Goal: Check status

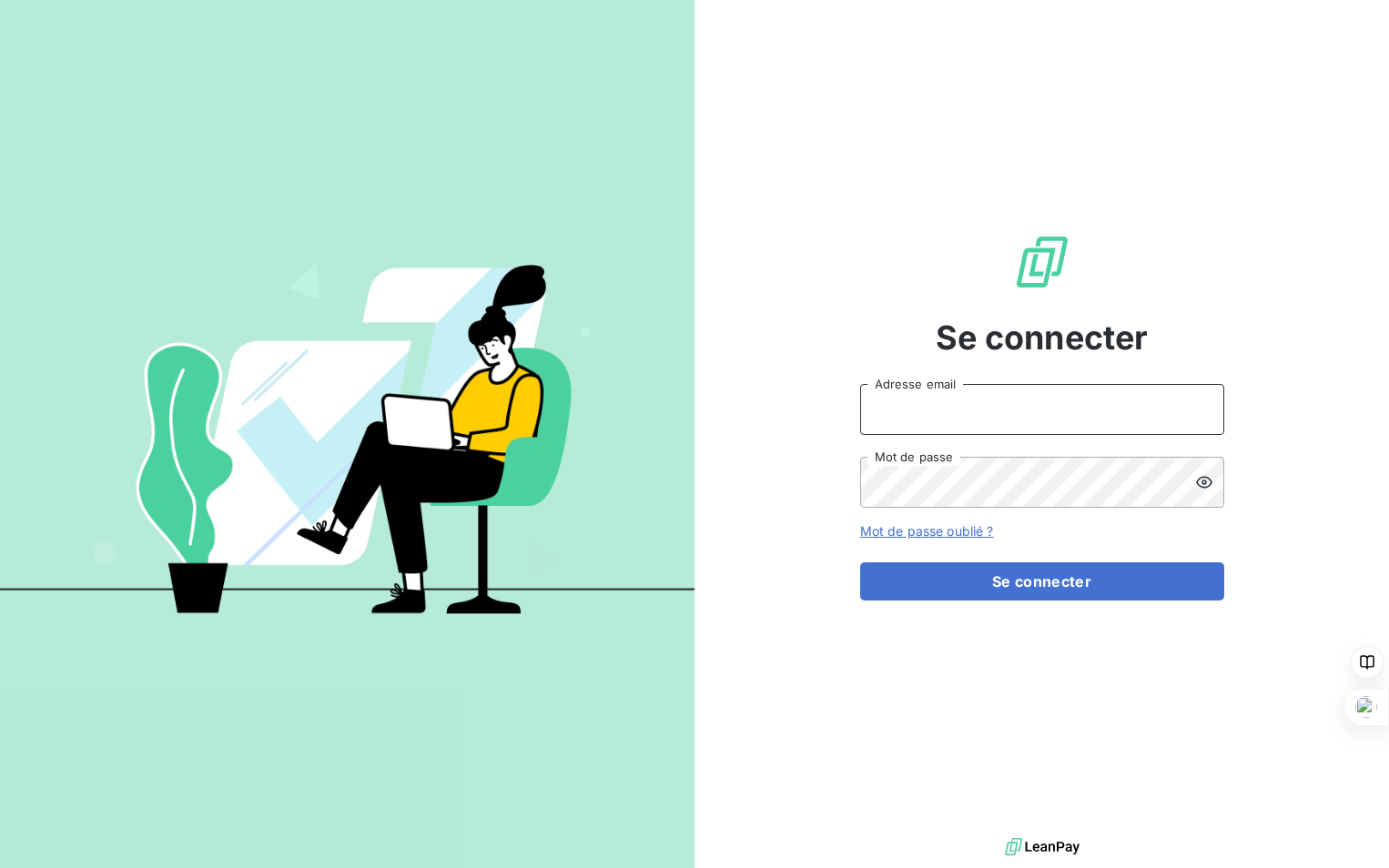
type input "[PERSON_NAME][EMAIL_ADDRESS][DOMAIN_NAME]"
click at [990, 539] on link "Mot de passe oublié ?" at bounding box center [927, 531] width 134 height 16
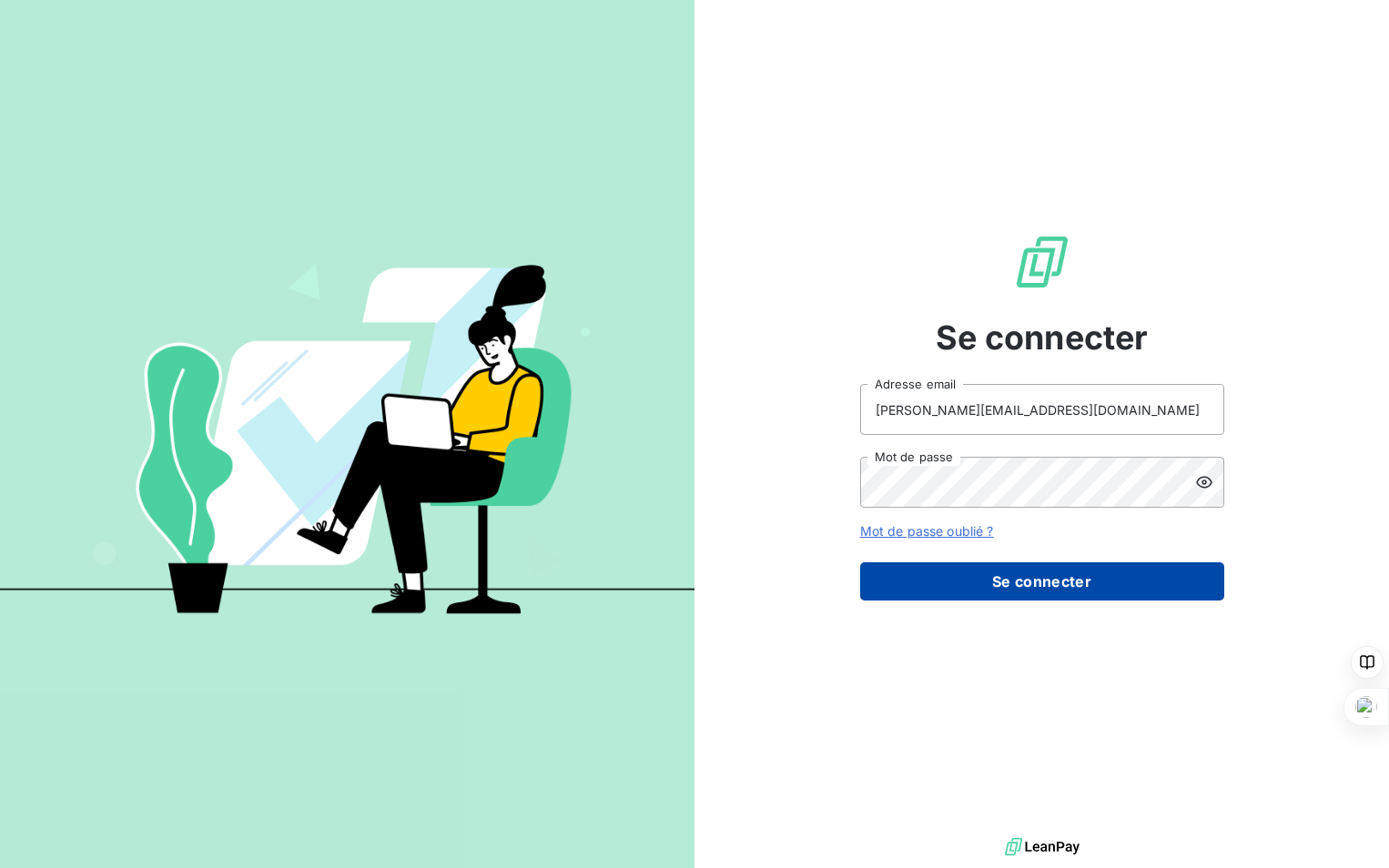
click at [1069, 586] on button "Se connecter" at bounding box center [1041, 581] width 364 height 38
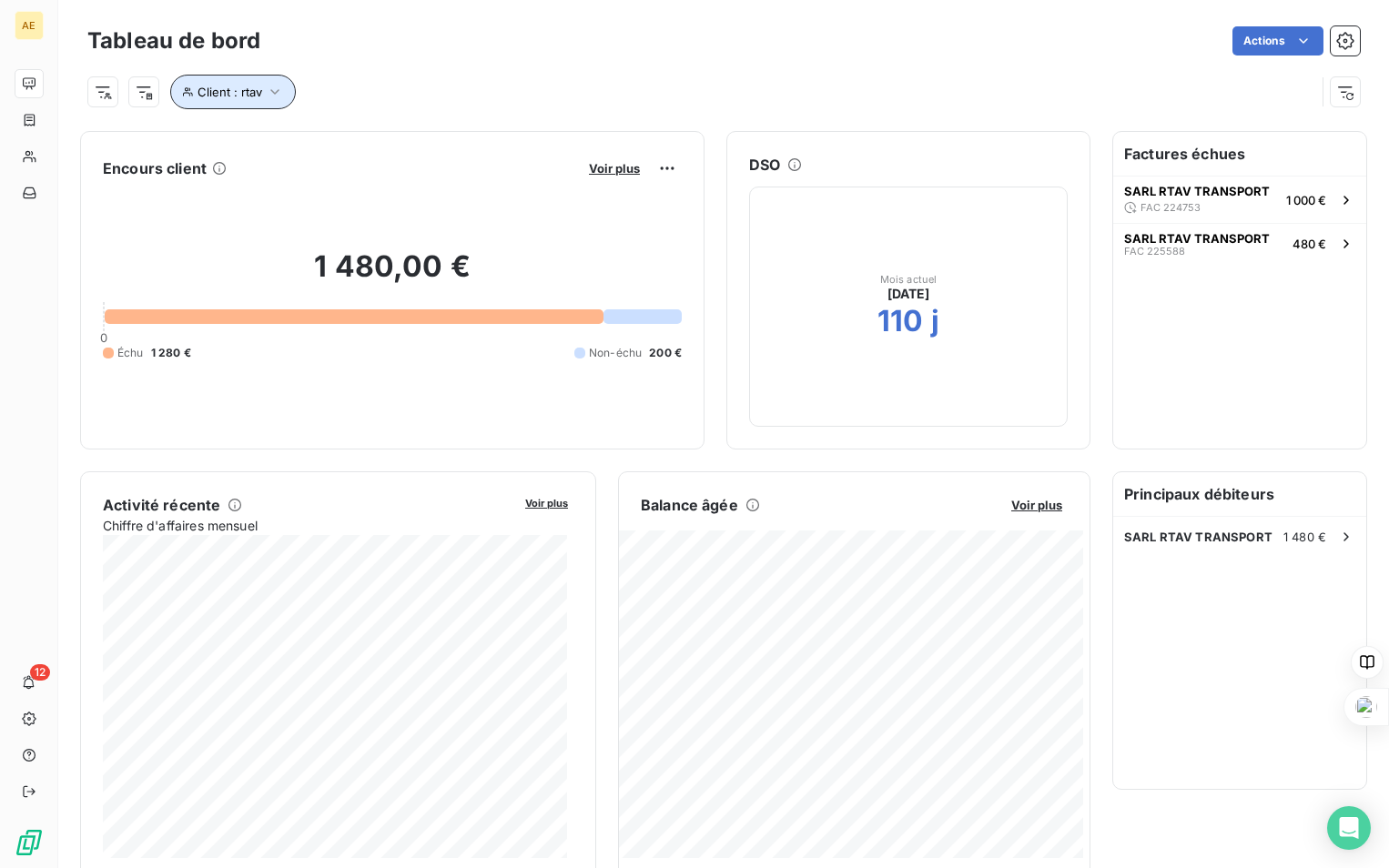
click at [256, 90] on span "Client : rtav" at bounding box center [229, 91] width 65 height 15
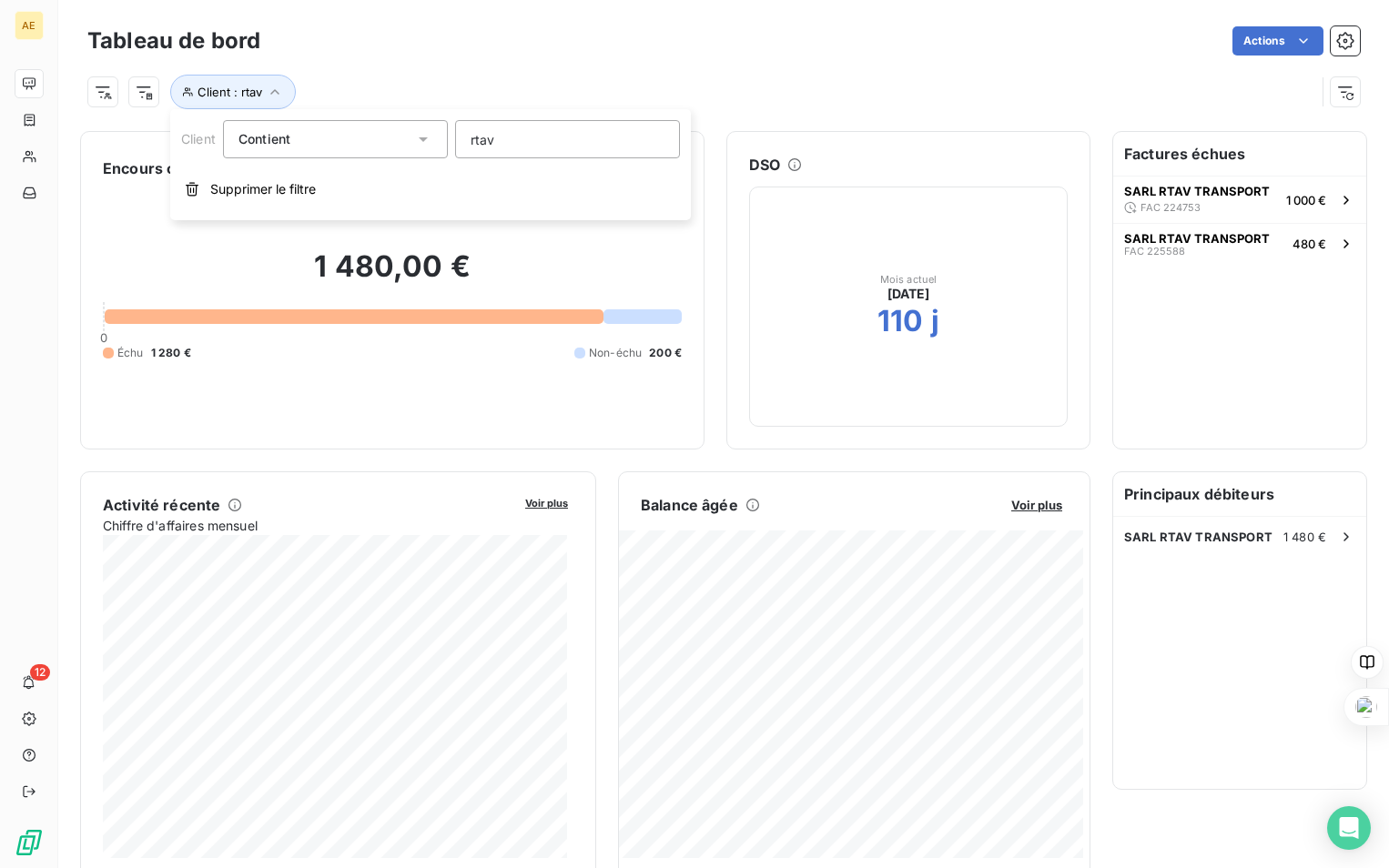
drag, startPoint x: 502, startPoint y: 142, endPoint x: 441, endPoint y: 142, distance: 61.0
click at [441, 142] on div "Client Contient like rtav" at bounding box center [429, 139] width 498 height 38
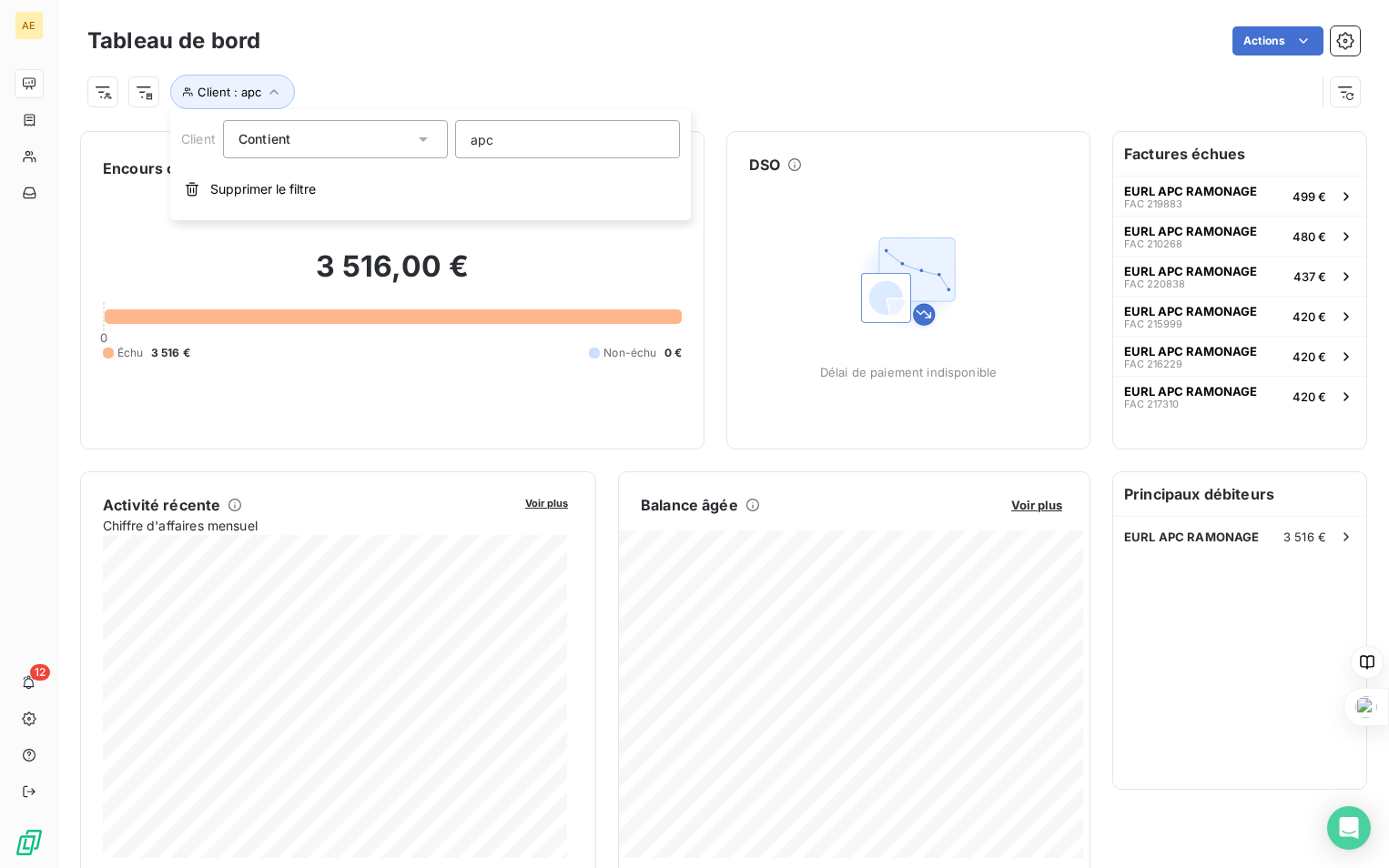
type input "apc"
click at [518, 150] on input "apc" at bounding box center [566, 139] width 224 height 38
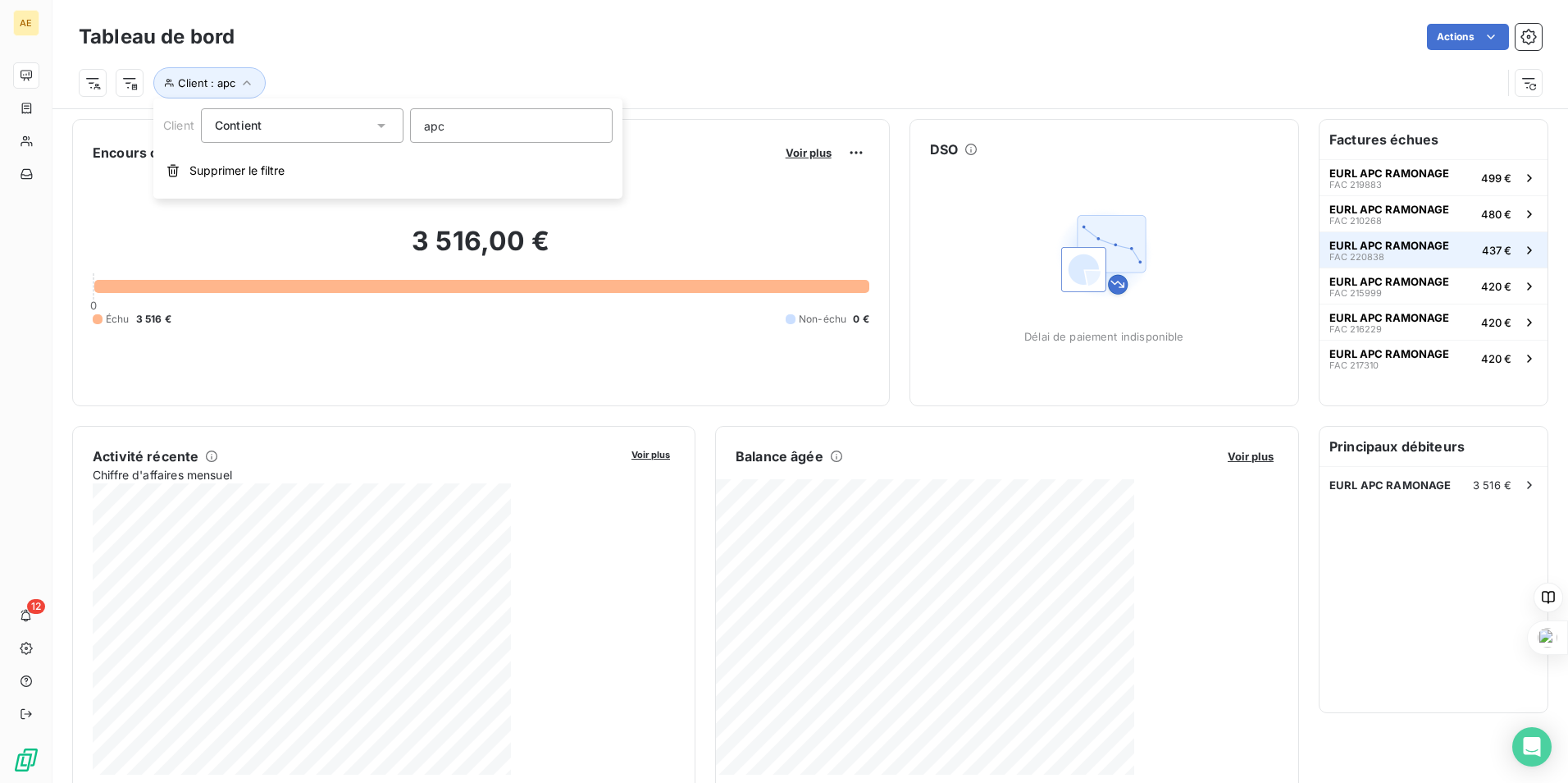
scroll to position [2, 0]
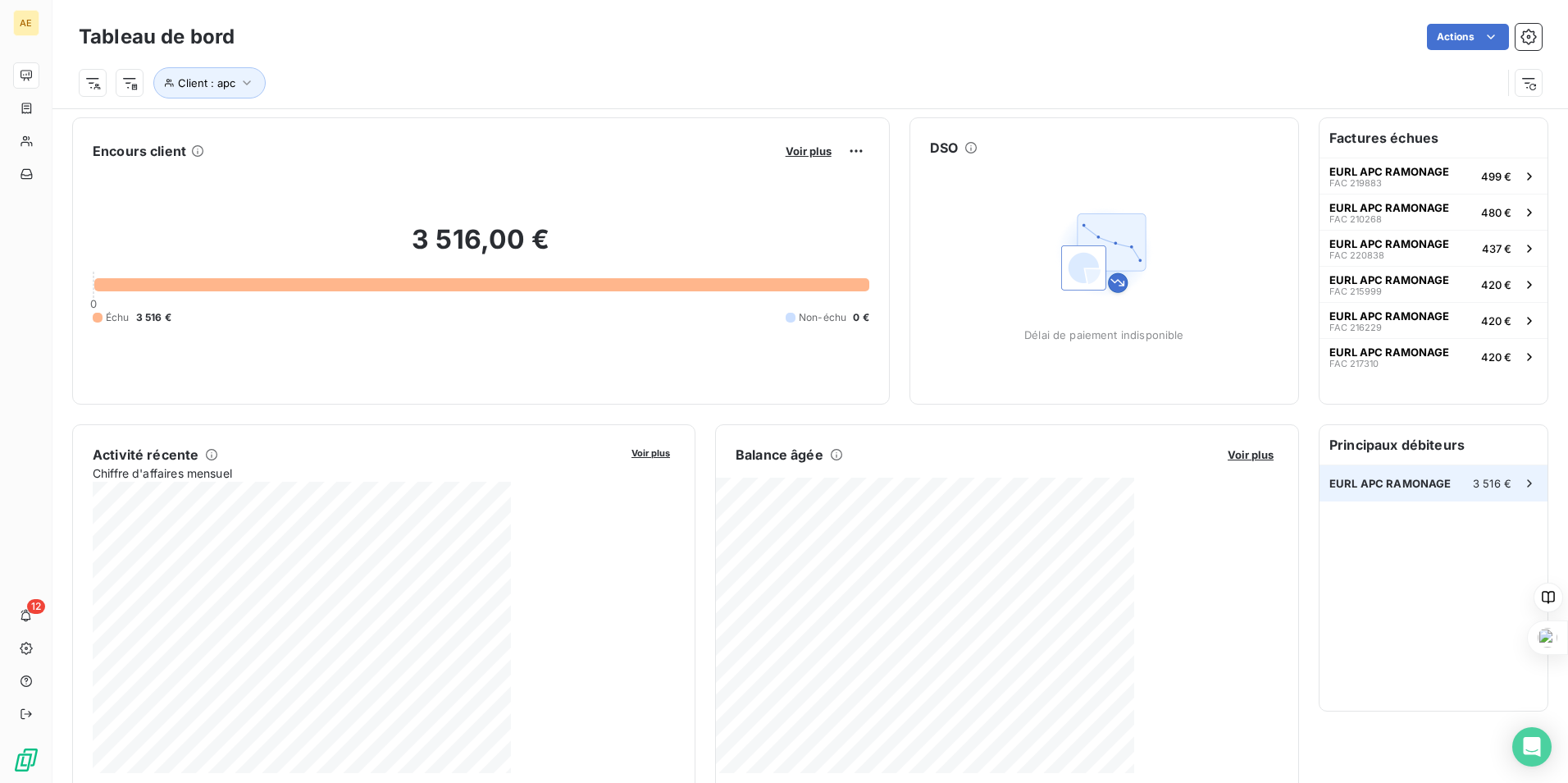
click at [1251, 482] on icon at bounding box center [1529, 483] width 17 height 17
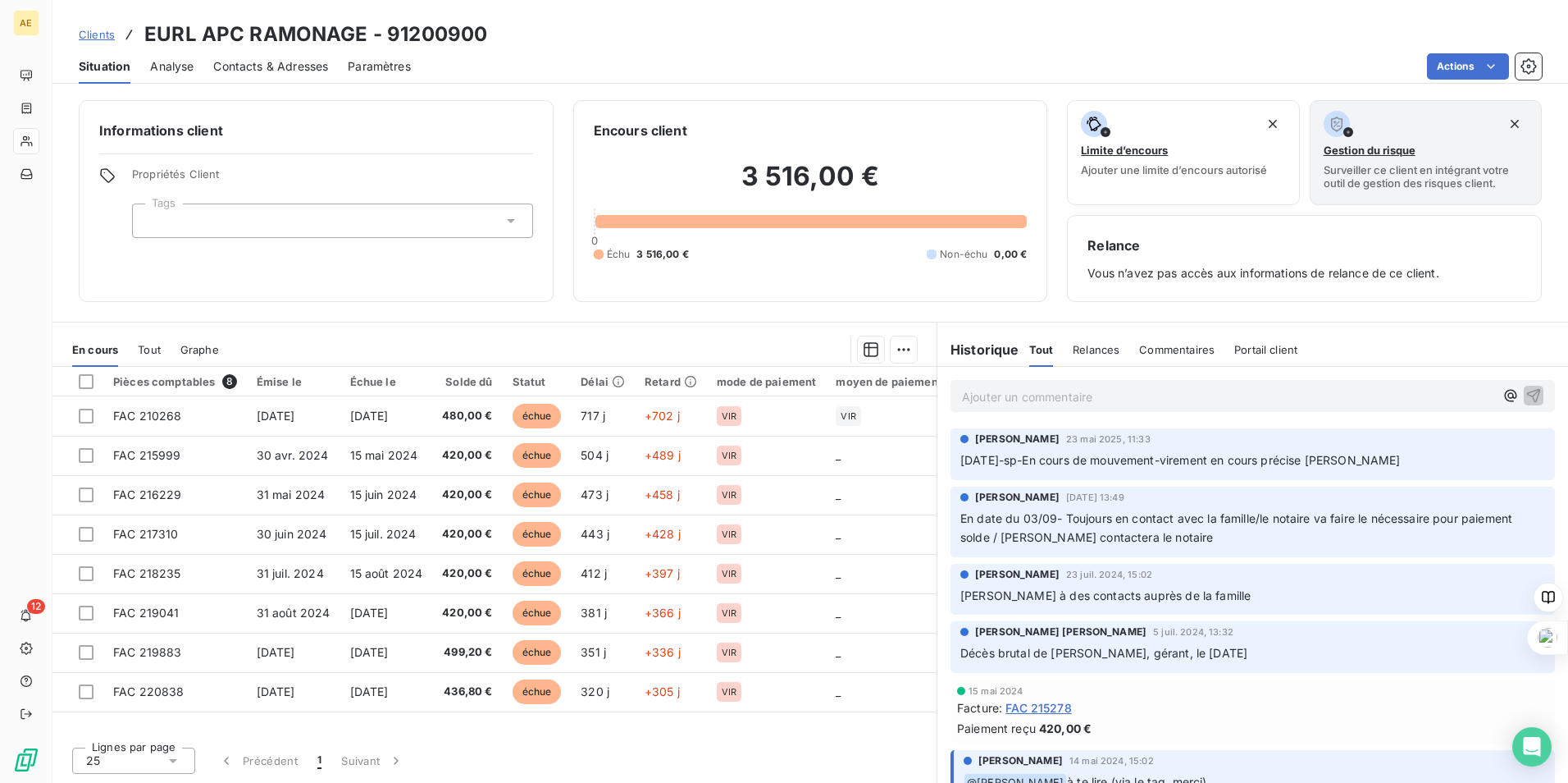
click at [1109, 353] on span "Relances" at bounding box center [1095, 349] width 46 height 13
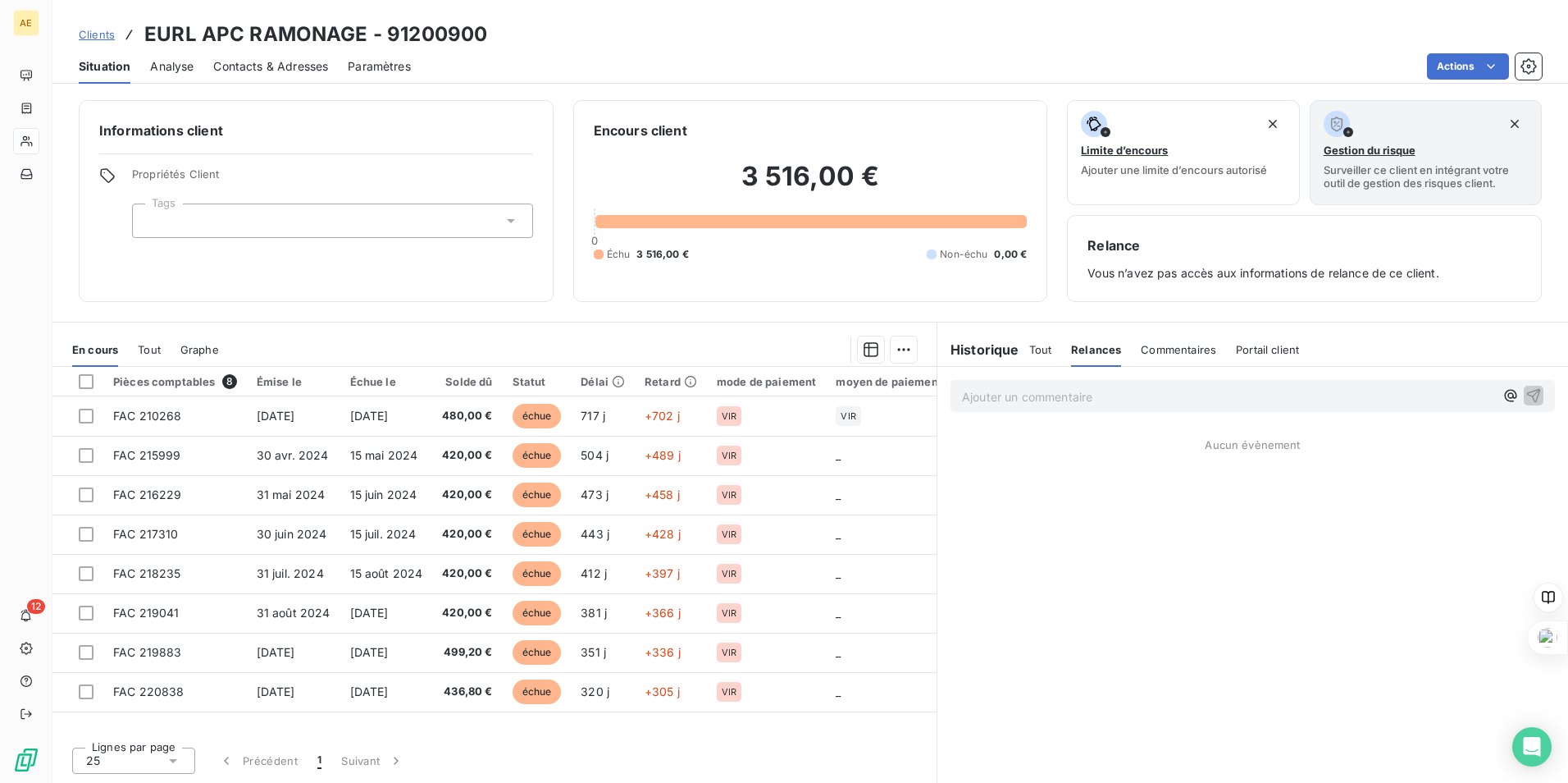
click at [1046, 356] on span "Tout" at bounding box center [1041, 349] width 23 height 13
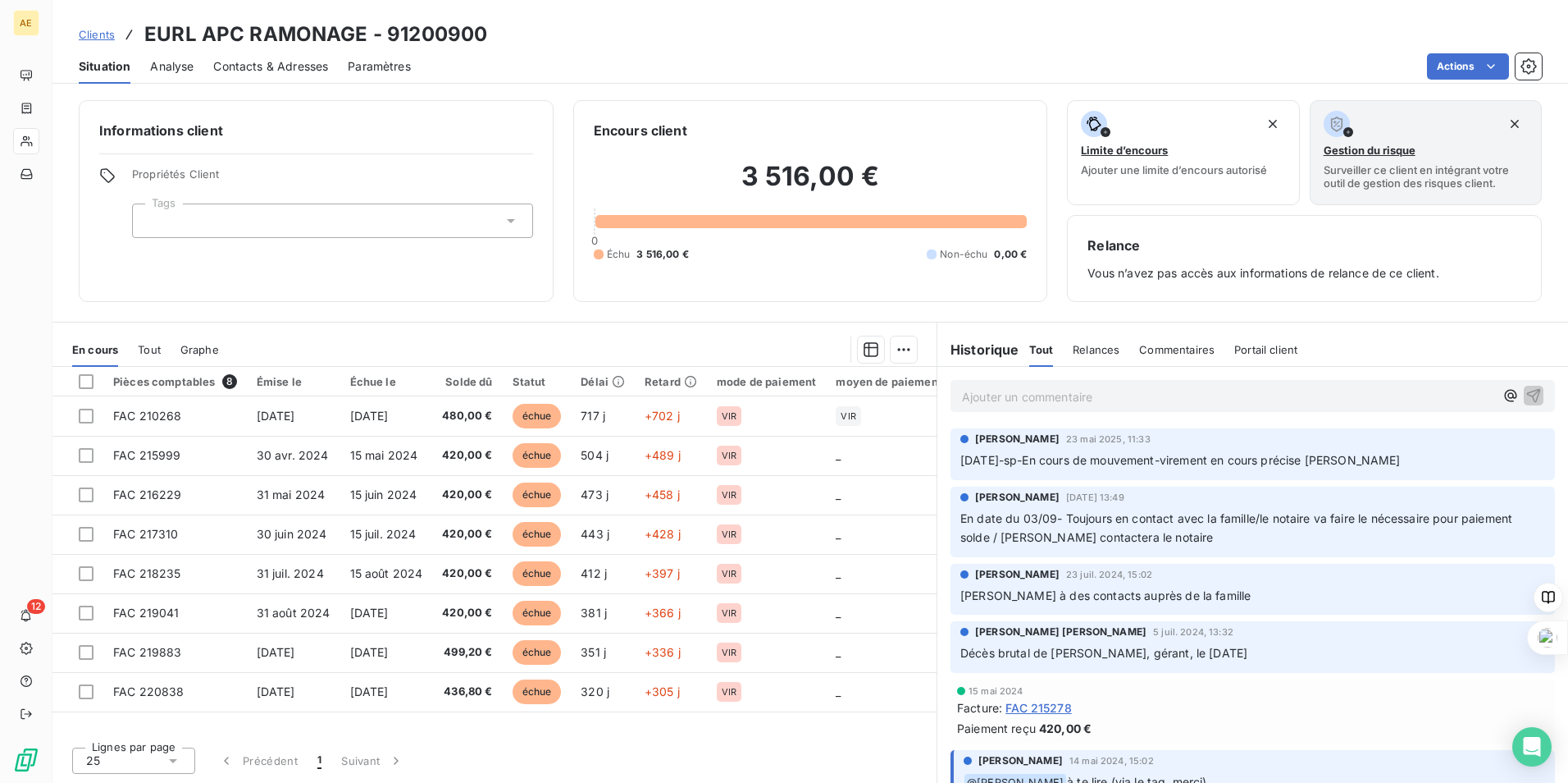
click at [973, 356] on h6 "Historique" at bounding box center [979, 349] width 82 height 19
